Goal: Information Seeking & Learning: Learn about a topic

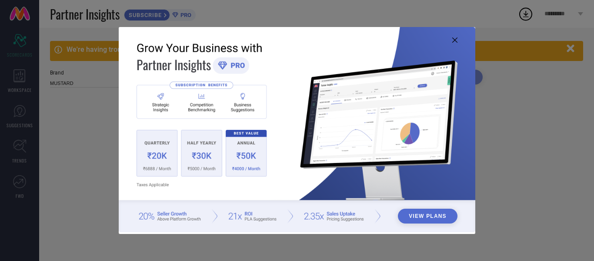
type input "All"
click at [457, 37] on icon at bounding box center [454, 39] width 5 height 5
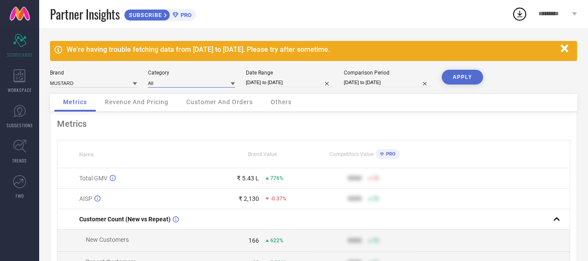
click at [209, 80] on input at bounding box center [191, 82] width 87 height 9
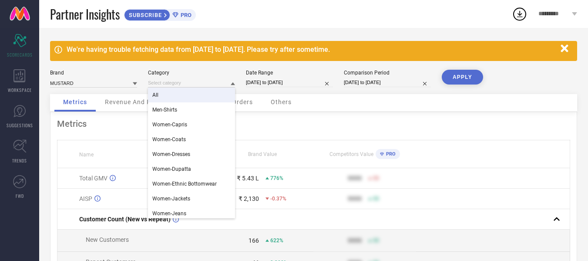
click at [201, 93] on div "All" at bounding box center [191, 94] width 87 height 15
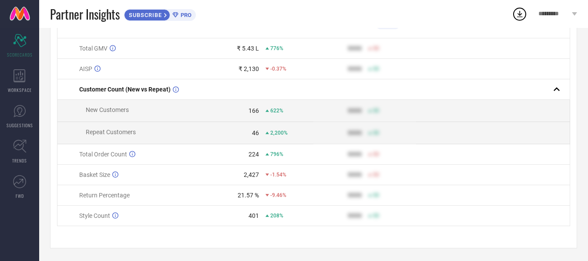
scroll to position [134, 0]
click at [25, 87] on span "WORKSPACE" at bounding box center [20, 90] width 24 height 7
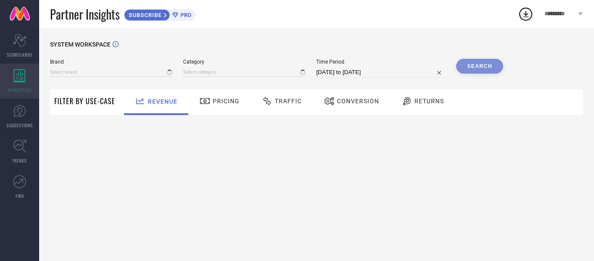
type input "MUSTARD"
type input "All"
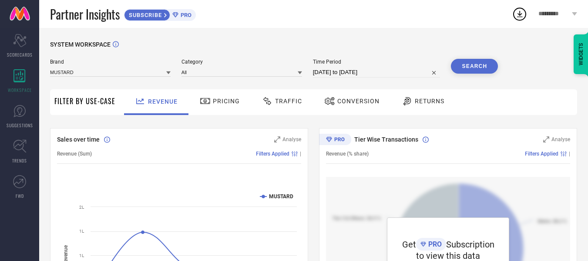
click at [222, 98] on span "Pricing" at bounding box center [226, 100] width 27 height 7
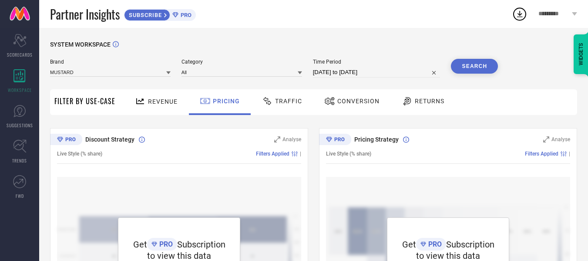
click at [277, 107] on div "Traffic" at bounding box center [282, 101] width 44 height 15
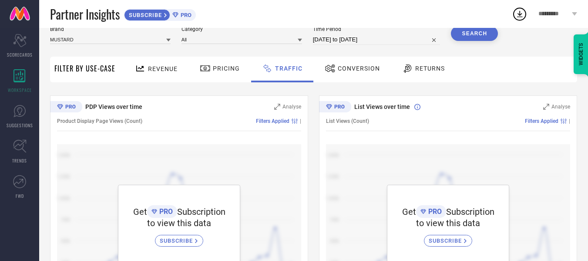
scroll to position [11, 0]
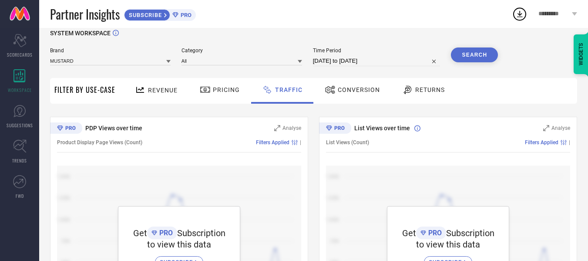
click at [338, 93] on span "Conversion" at bounding box center [359, 89] width 42 height 7
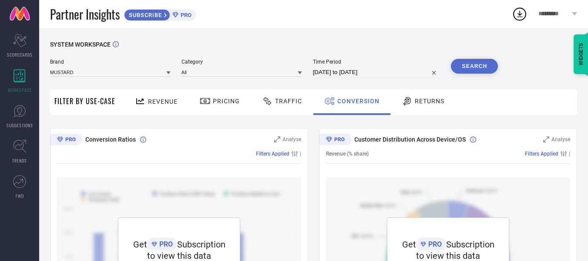
click at [415, 98] on span "Returns" at bounding box center [430, 100] width 30 height 7
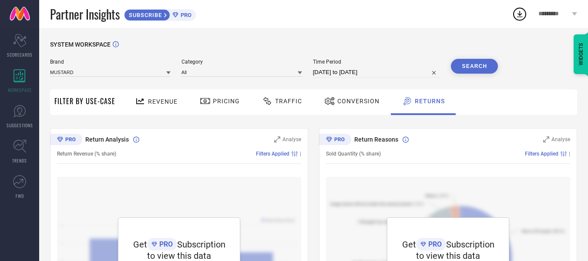
click at [167, 99] on span "Revenue" at bounding box center [163, 101] width 30 height 7
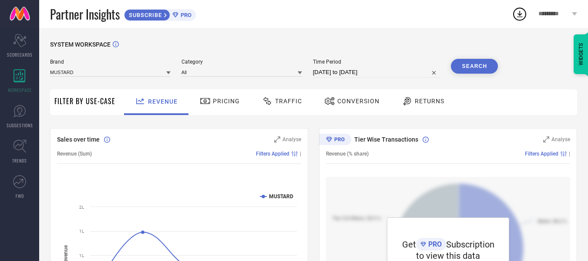
select select "7"
select select "2025"
select select "8"
select select "2025"
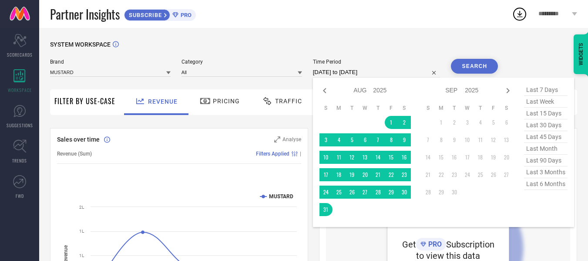
click at [365, 71] on input "01-08-2025 to 31-08-2025" at bounding box center [376, 72] width 127 height 10
click at [326, 88] on icon at bounding box center [324, 90] width 10 height 10
select select "6"
select select "2025"
select select "7"
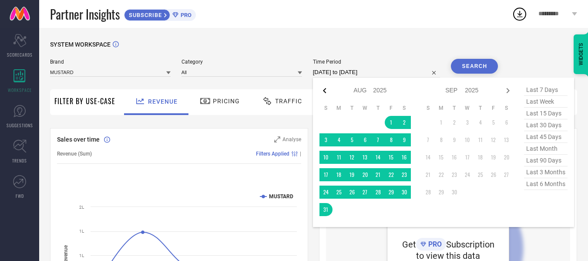
select select "2025"
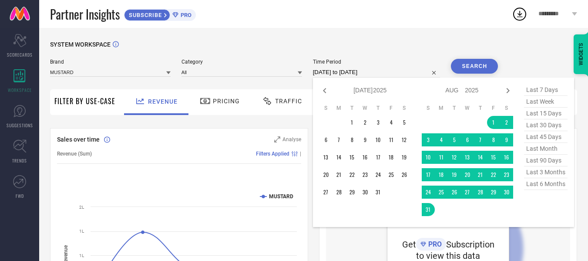
click at [326, 88] on icon at bounding box center [324, 90] width 10 height 10
select select "5"
select select "2025"
select select "6"
select select "2025"
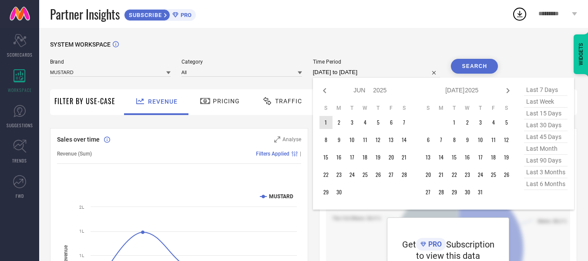
type input "After 01-06-2025"
click at [324, 124] on td "1" at bounding box center [325, 122] width 13 height 13
click at [508, 87] on icon at bounding box center [507, 90] width 10 height 10
select select "6"
select select "2025"
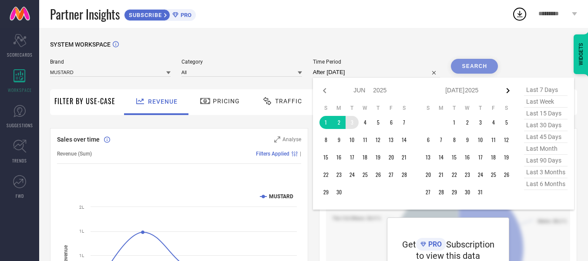
select select "7"
select select "2025"
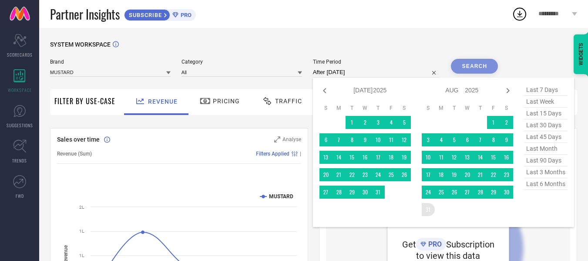
type input "01-06-2025 to 31-08-2025"
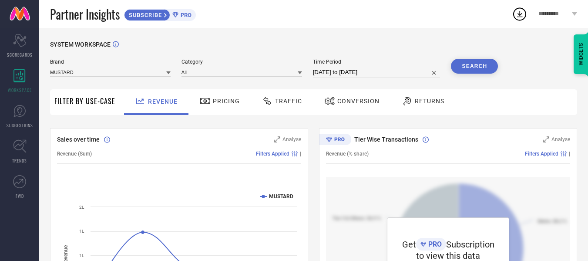
click at [480, 64] on button "Search" at bounding box center [474, 66] width 47 height 15
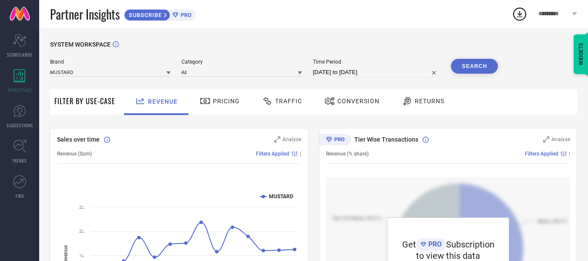
select select "5"
select select "2025"
select select "6"
select select "2025"
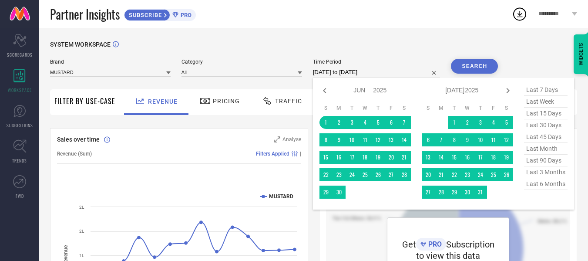
click at [375, 73] on input "01-06-2025 to 31-08-2025" at bounding box center [376, 72] width 127 height 10
click at [322, 89] on icon at bounding box center [324, 90] width 10 height 10
select select "4"
select select "2025"
select select "5"
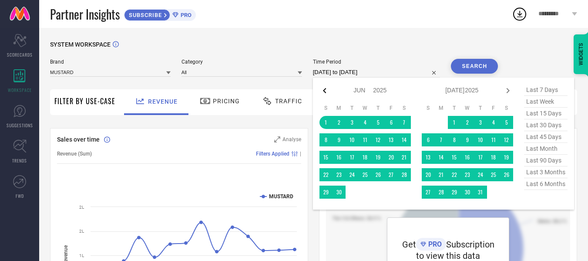
select select "2025"
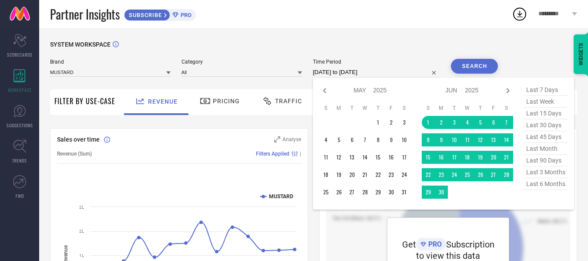
click at [323, 89] on icon at bounding box center [324, 90] width 10 height 10
select select "3"
select select "2025"
select select "4"
select select "2025"
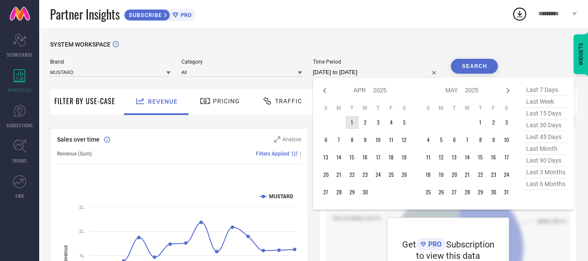
type input "After 01-04-2025"
click at [352, 124] on td "1" at bounding box center [351, 122] width 13 height 13
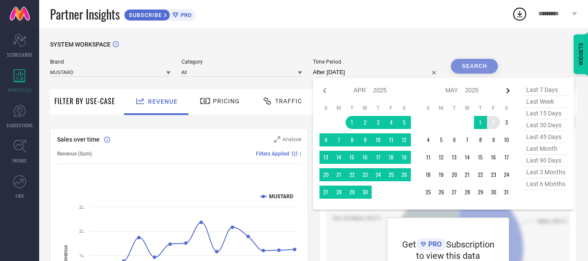
click at [505, 92] on icon at bounding box center [507, 90] width 10 height 10
select select "4"
select select "2025"
select select "5"
select select "2025"
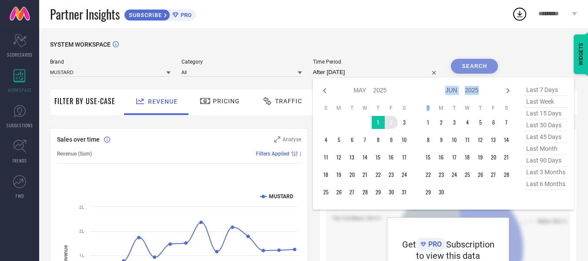
click at [505, 92] on icon at bounding box center [507, 90] width 10 height 10
select select "5"
select select "2025"
select select "6"
select select "2025"
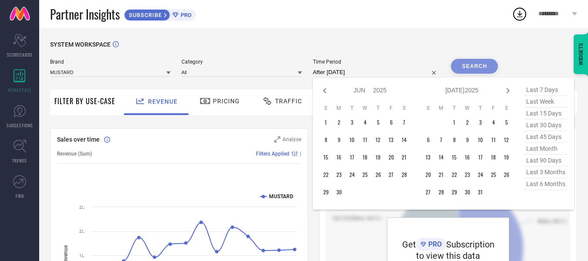
click at [505, 92] on icon at bounding box center [507, 90] width 10 height 10
select select "6"
select select "2025"
select select "7"
select select "2025"
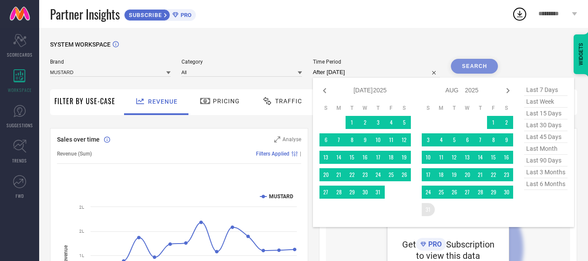
type input "01-04-2025 to 31-08-2025"
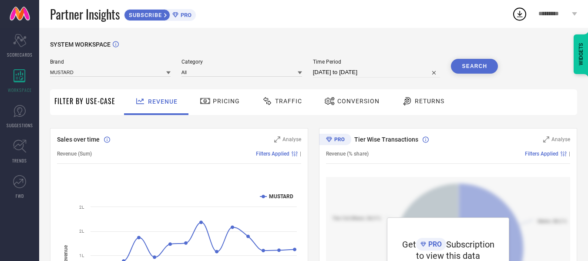
click at [469, 64] on button "Search" at bounding box center [474, 66] width 47 height 15
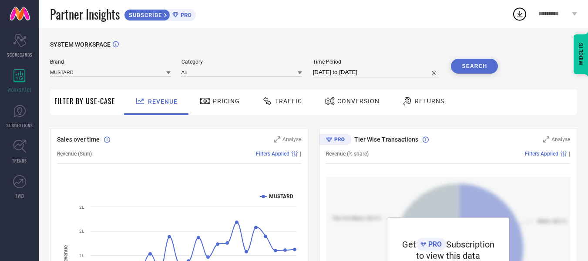
click at [398, 70] on input "01-04-2025 to 31-08-2025" at bounding box center [376, 72] width 127 height 10
select select "3"
select select "2025"
select select "4"
select select "2025"
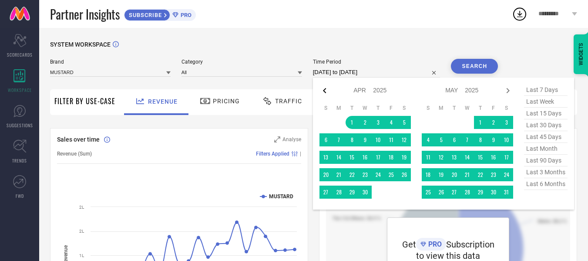
click at [327, 90] on icon at bounding box center [324, 90] width 10 height 10
select select "2"
select select "2025"
select select "3"
select select "2025"
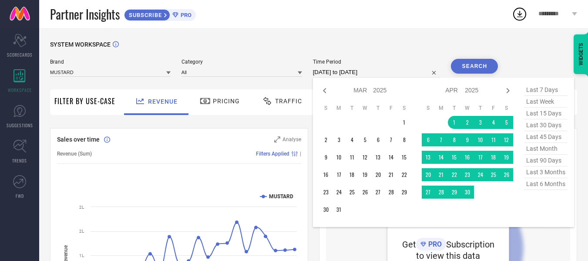
click at [327, 90] on icon at bounding box center [324, 90] width 10 height 10
select select "1"
select select "2025"
select select "2"
select select "2025"
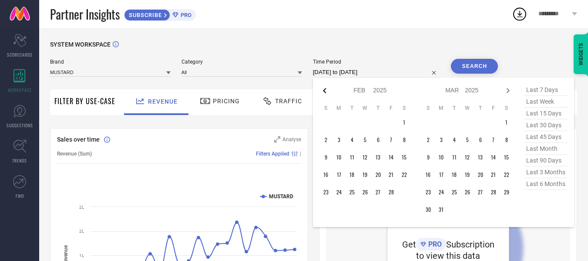
click at [327, 90] on icon at bounding box center [324, 90] width 10 height 10
select select "2025"
select select "1"
select select "2025"
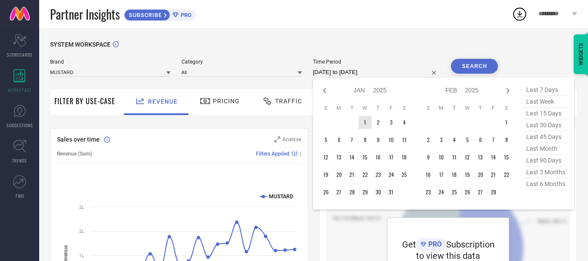
type input "After 01-01-2025"
click at [361, 120] on td "1" at bounding box center [364, 122] width 13 height 13
click at [508, 89] on icon at bounding box center [507, 90] width 3 height 5
select select "1"
select select "2025"
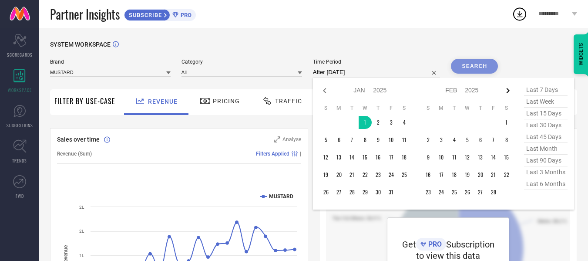
select select "2"
select select "2025"
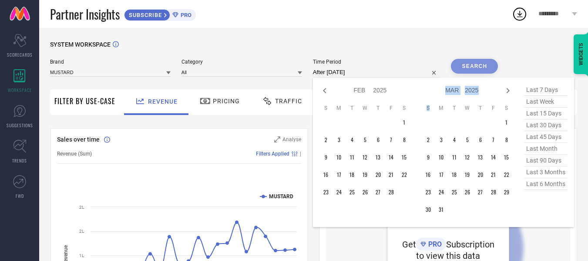
click at [508, 90] on icon at bounding box center [507, 90] width 10 height 10
select select "2"
select select "2025"
select select "3"
select select "2025"
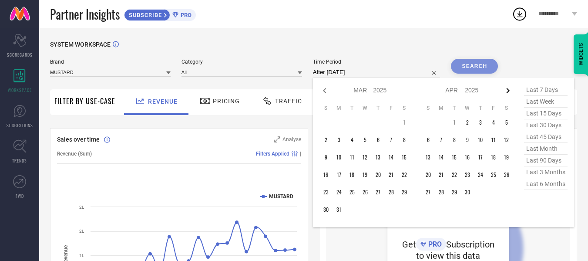
click at [508, 90] on icon at bounding box center [507, 90] width 10 height 10
select select "3"
select select "2025"
select select "4"
select select "2025"
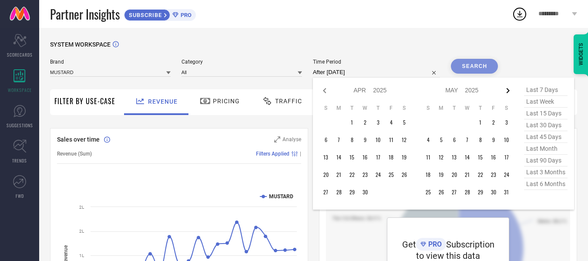
click at [512, 93] on icon at bounding box center [507, 90] width 10 height 10
select select "4"
select select "2025"
select select "5"
select select "2025"
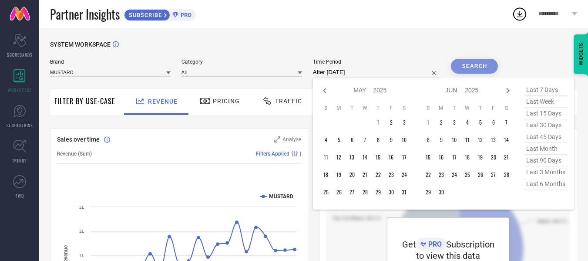
click at [512, 93] on icon at bounding box center [507, 90] width 10 height 10
select select "5"
select select "2025"
select select "6"
select select "2025"
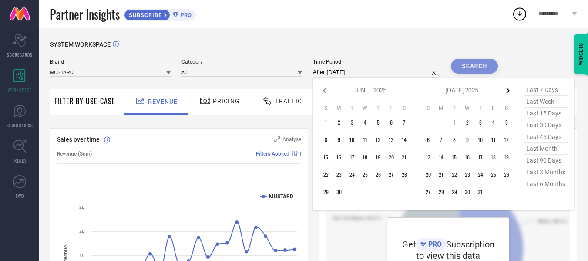
click at [512, 91] on icon at bounding box center [507, 90] width 10 height 10
select select "6"
select select "2025"
select select "7"
select select "2025"
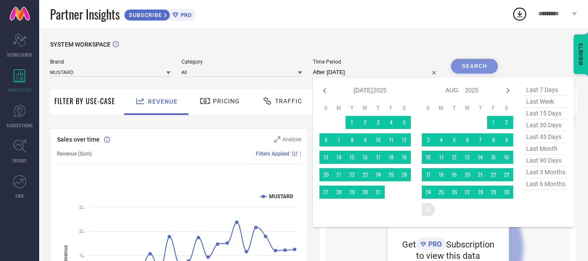
type input "01-01-2025 to 31-08-2025"
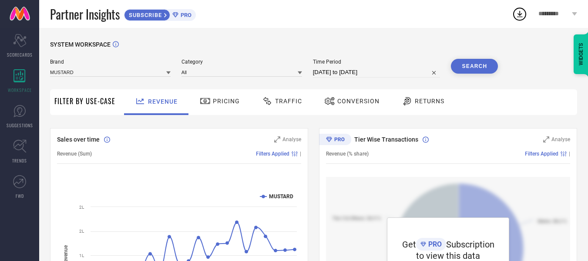
click at [462, 65] on button "Search" at bounding box center [474, 66] width 47 height 15
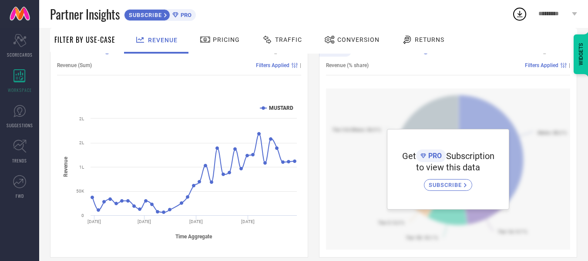
scroll to position [87, 0]
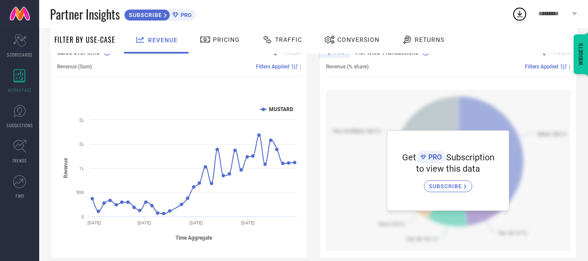
click at [348, 45] on div "Conversion" at bounding box center [352, 39] width 60 height 15
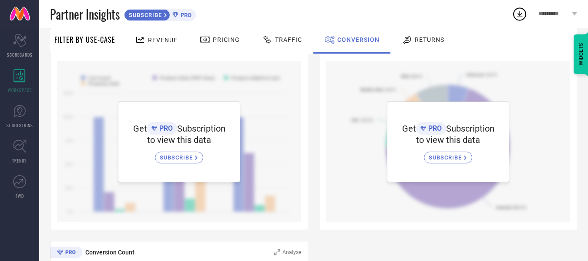
scroll to position [131, 0]
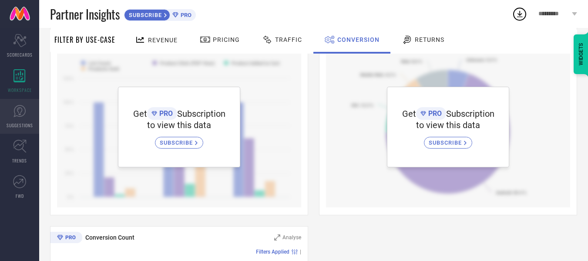
click at [27, 109] on link "SUGGESTIONS" at bounding box center [19, 116] width 39 height 35
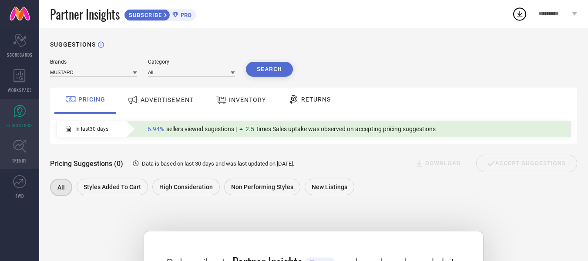
click at [23, 147] on icon at bounding box center [19, 145] width 13 height 13
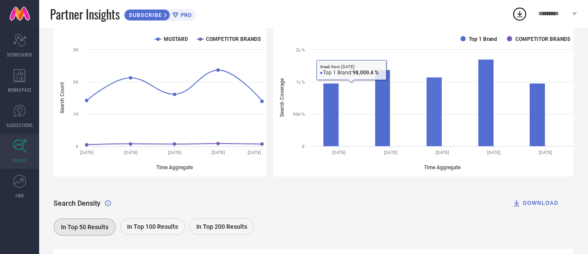
scroll to position [213, 0]
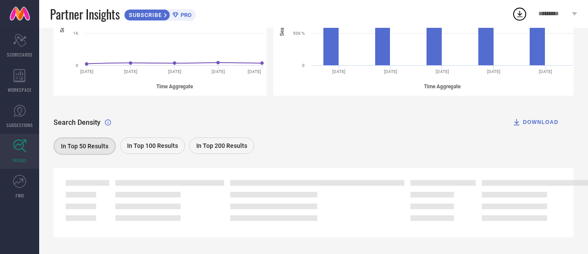
scroll to position [213, 0]
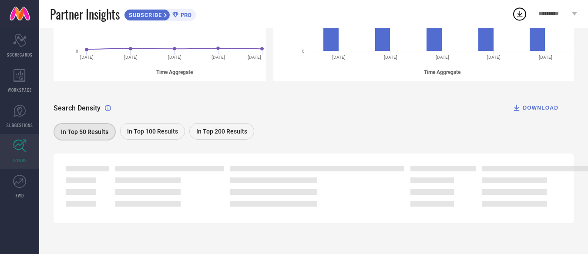
click at [545, 108] on div "DOWNLOAD" at bounding box center [535, 108] width 46 height 9
click at [522, 10] on div "1" at bounding box center [526, 8] width 8 height 7
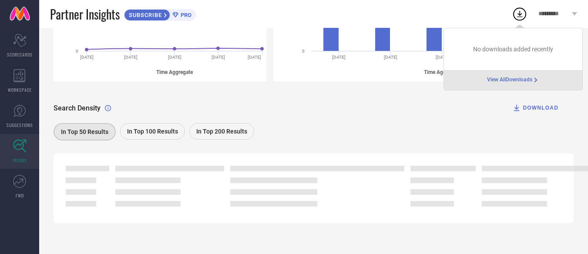
click at [515, 79] on span "View All Downloads" at bounding box center [509, 80] width 45 height 7
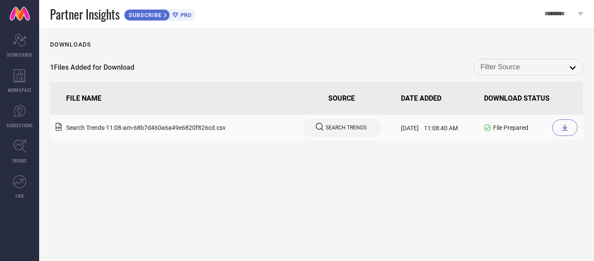
click at [564, 125] on icon at bounding box center [565, 127] width 7 height 7
click at [370, 23] on div "Partner Insights SUBSCRIBE PRO" at bounding box center [292, 14] width 484 height 28
